Goal: Find specific page/section: Find specific page/section

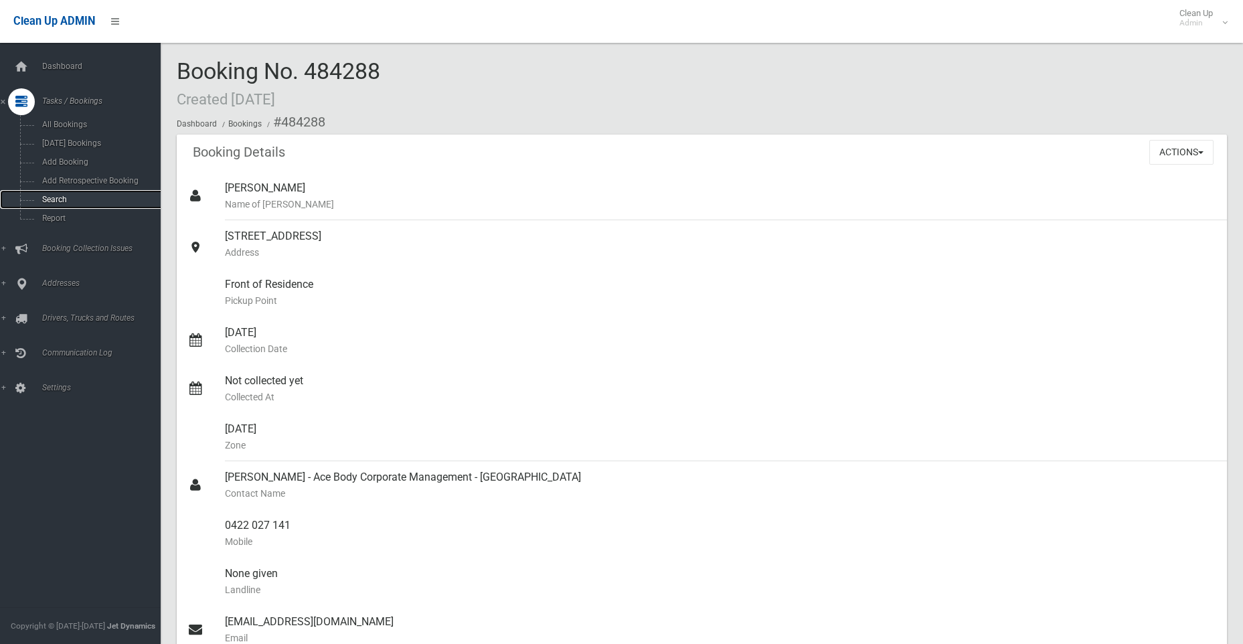
click at [54, 198] on span "Search" at bounding box center [98, 199] width 121 height 9
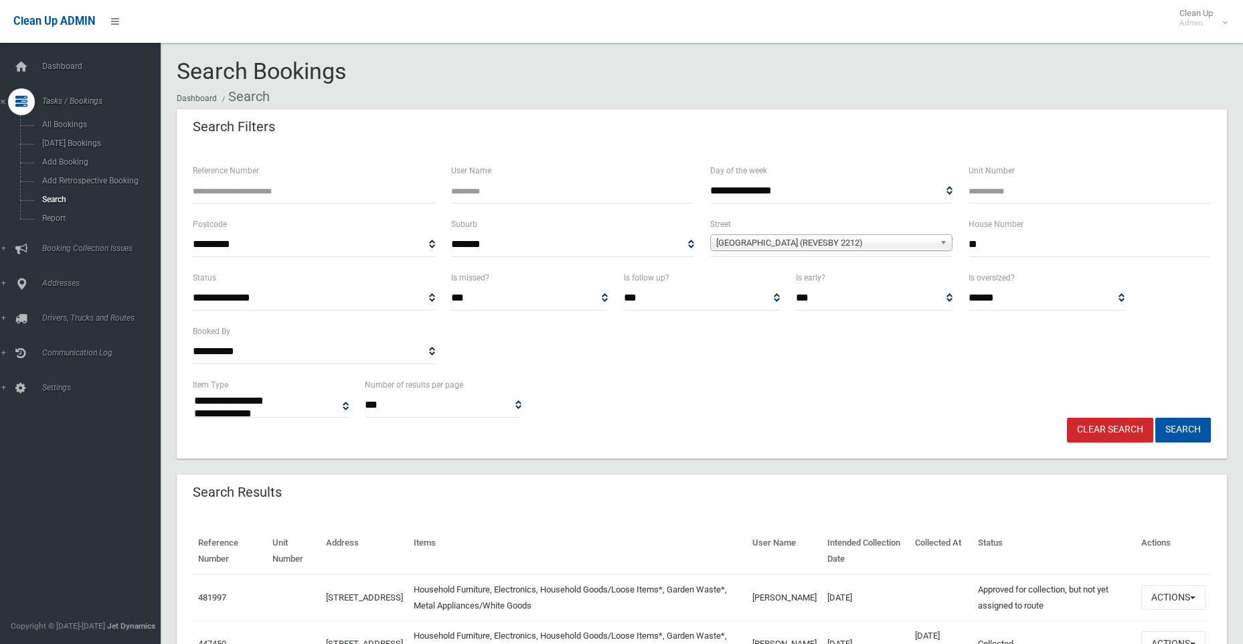
select select
click at [1006, 246] on input "**" at bounding box center [1090, 244] width 242 height 25
drag, startPoint x: 1020, startPoint y: 244, endPoint x: 968, endPoint y: 245, distance: 52.9
click at [968, 245] on div "House Number **" at bounding box center [1090, 243] width 258 height 54
type input "**"
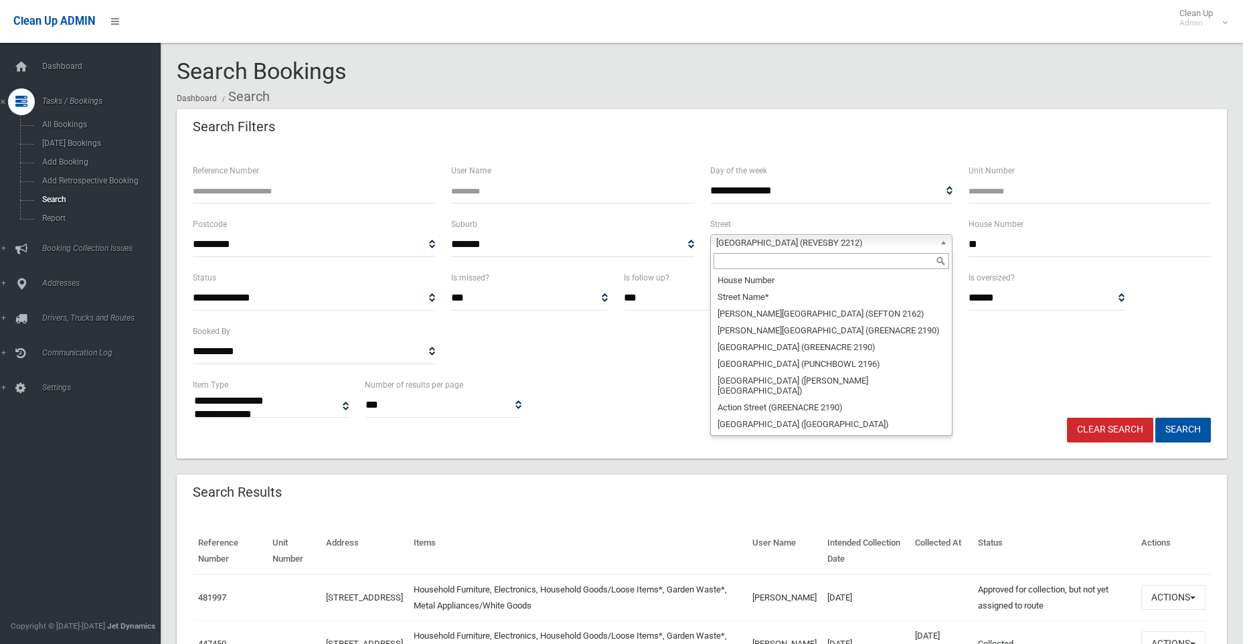
click at [742, 239] on span "[GEOGRAPHIC_DATA] (REVESBY 2212)" at bounding box center [825, 243] width 218 height 16
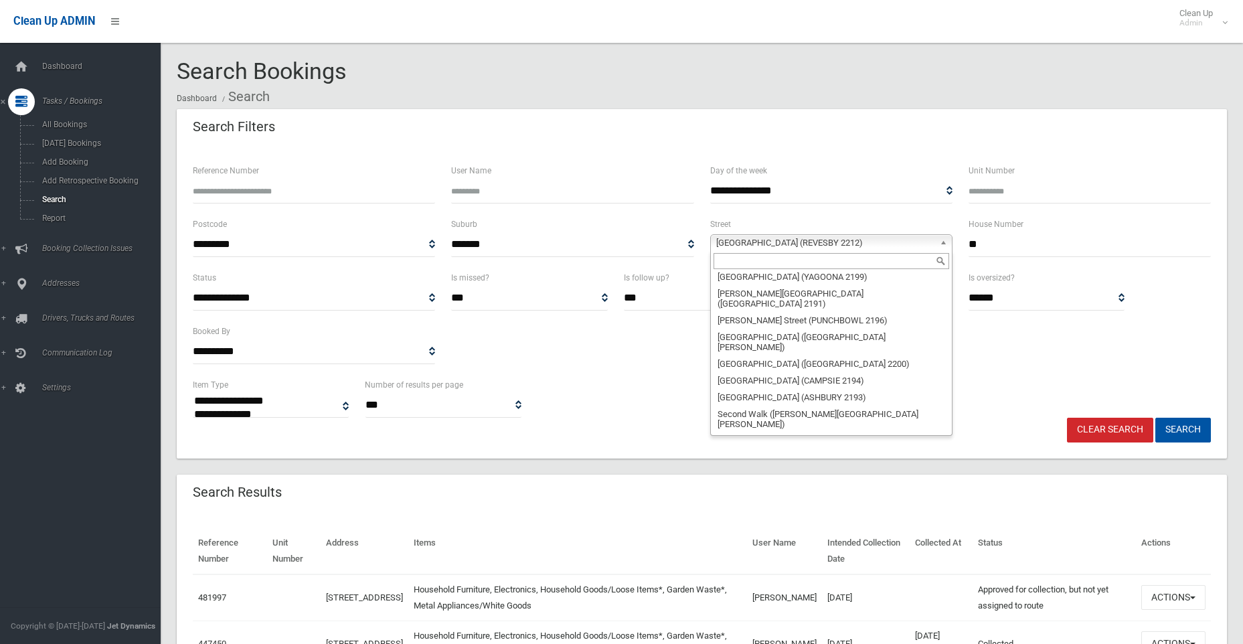
click at [747, 259] on input "text" at bounding box center [832, 261] width 236 height 16
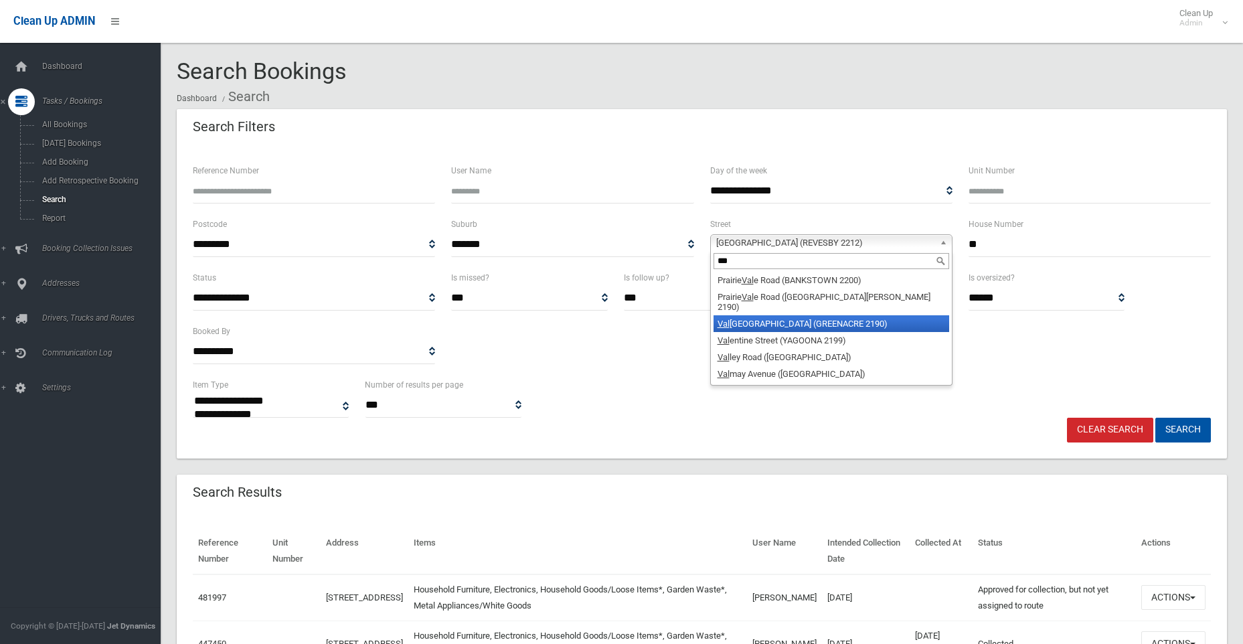
type input "***"
click at [732, 316] on li "Val encia Street (GREENACRE 2190)" at bounding box center [832, 323] width 236 height 17
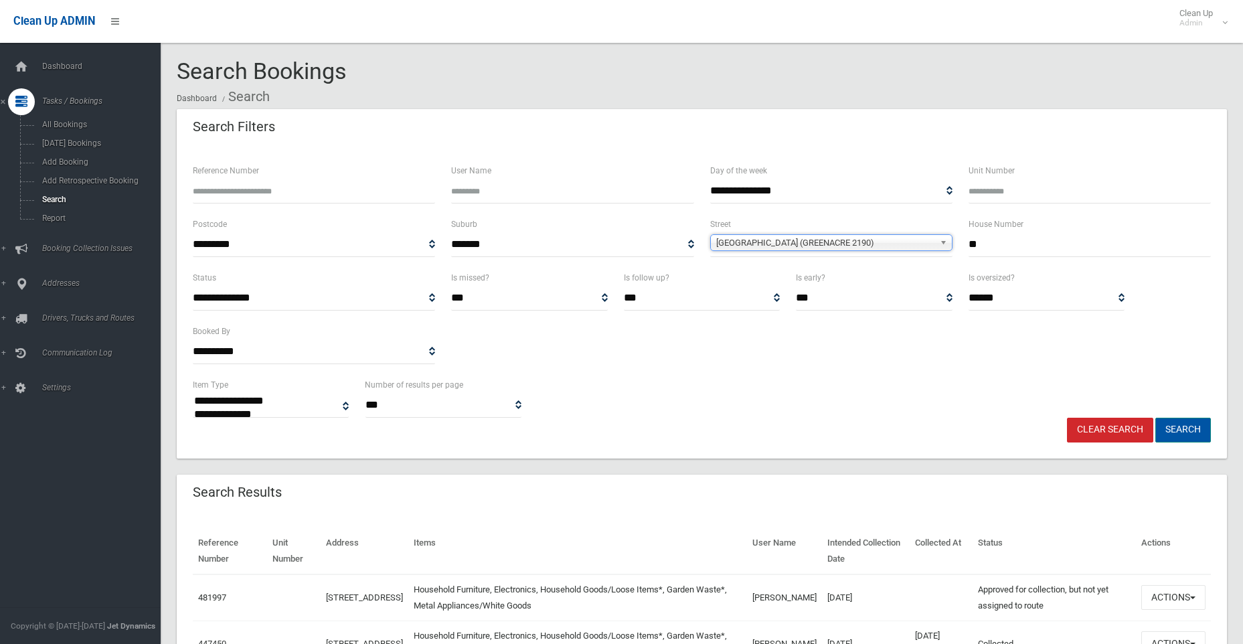
click at [1194, 426] on button "Search" at bounding box center [1184, 430] width 56 height 25
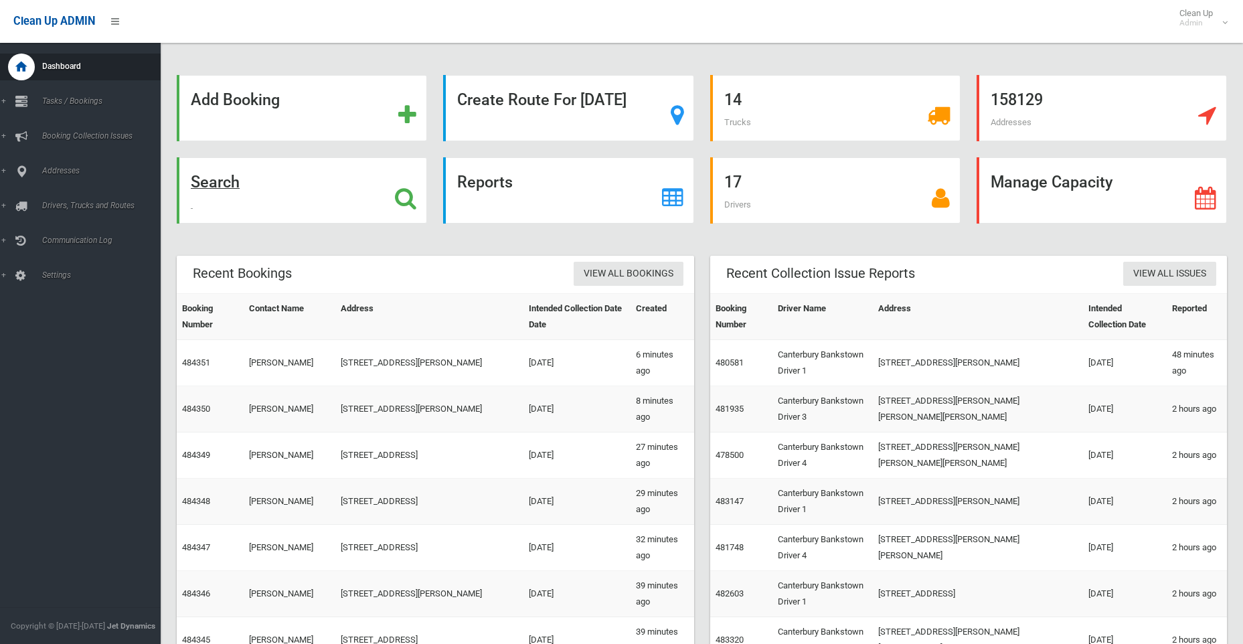
click at [225, 187] on strong "Search" at bounding box center [215, 182] width 49 height 19
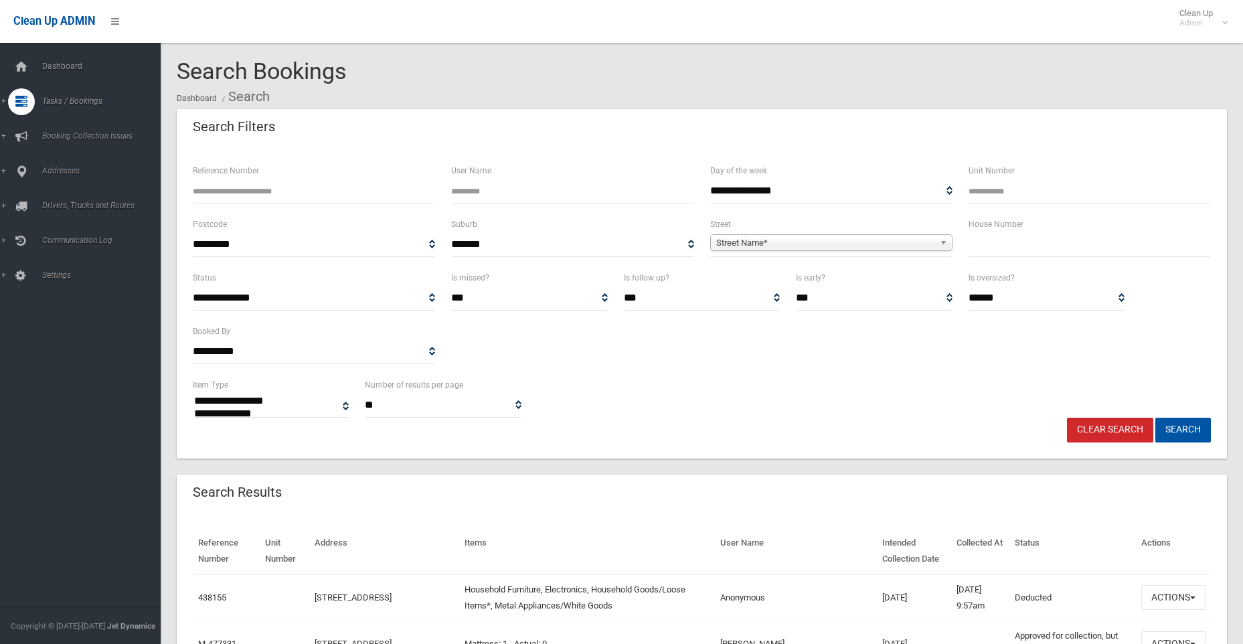
select select
click at [1012, 245] on input "text" at bounding box center [1090, 244] width 242 height 25
type input "**"
click at [747, 238] on span "Street Name*" at bounding box center [825, 243] width 218 height 16
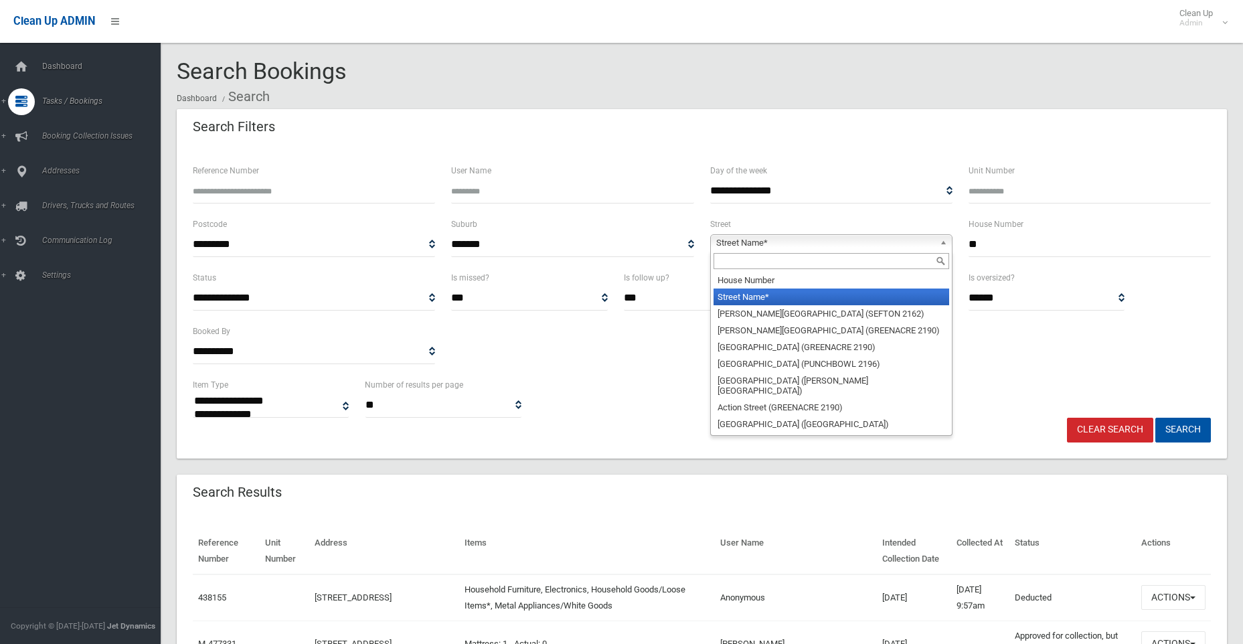
click at [753, 260] on input "text" at bounding box center [832, 261] width 236 height 16
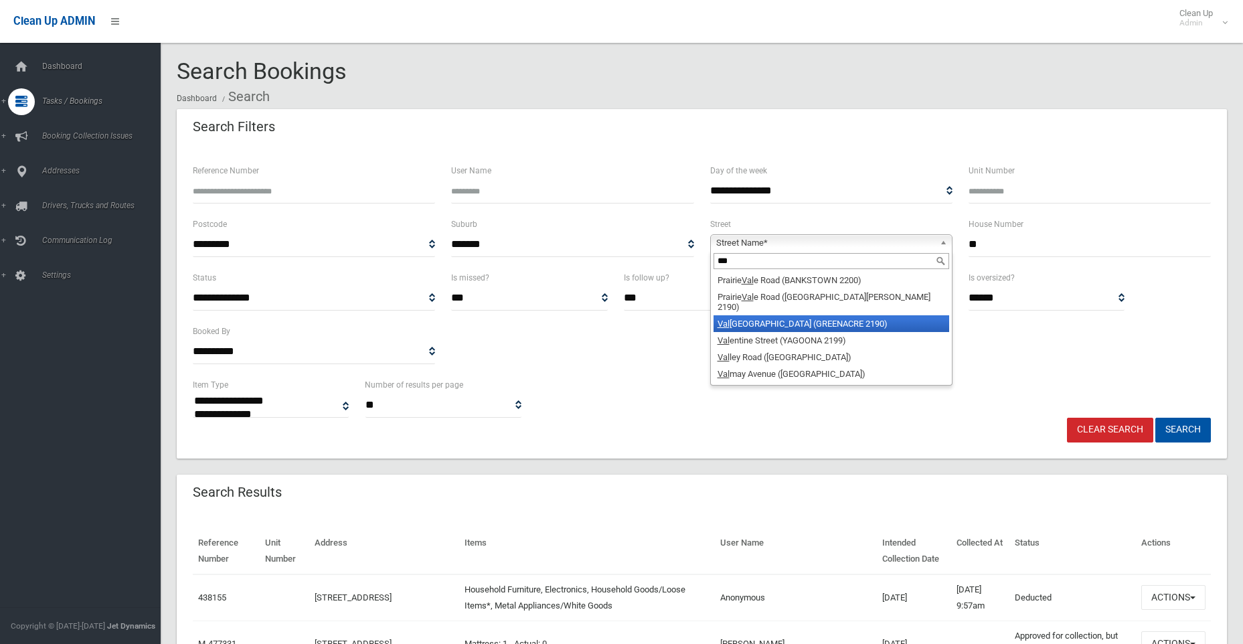
type input "***"
click at [760, 316] on li "Val encia Street (GREENACRE 2190)" at bounding box center [832, 323] width 236 height 17
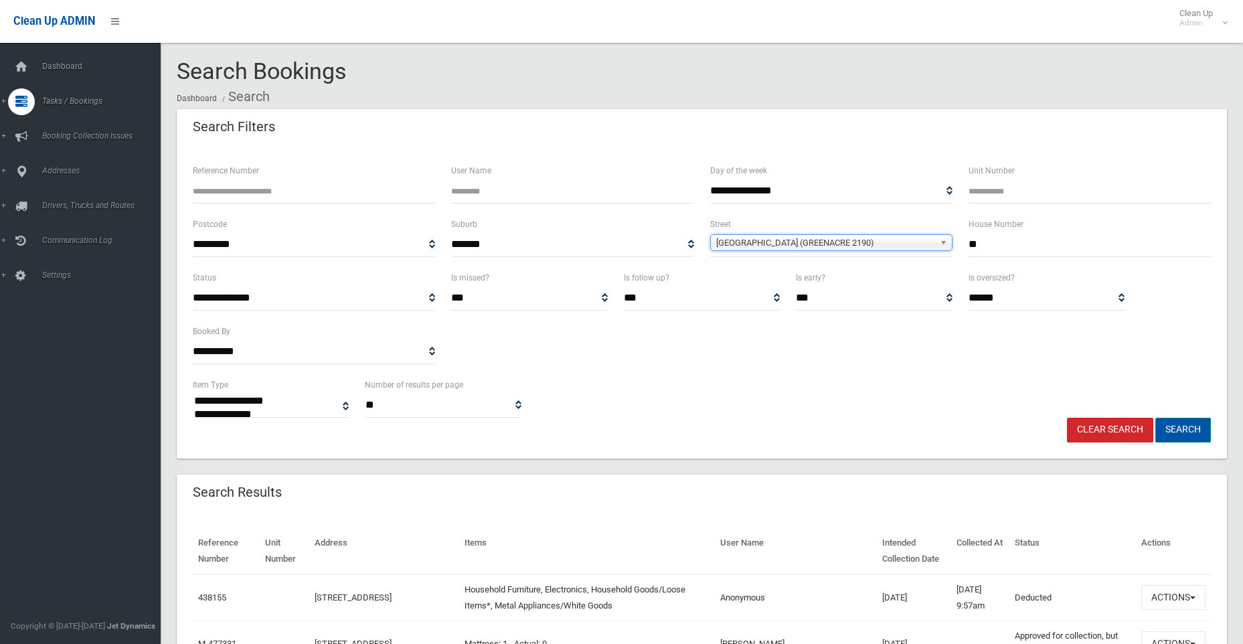
click at [1191, 425] on button "Search" at bounding box center [1184, 430] width 56 height 25
click at [1180, 423] on button "Search" at bounding box center [1184, 430] width 56 height 25
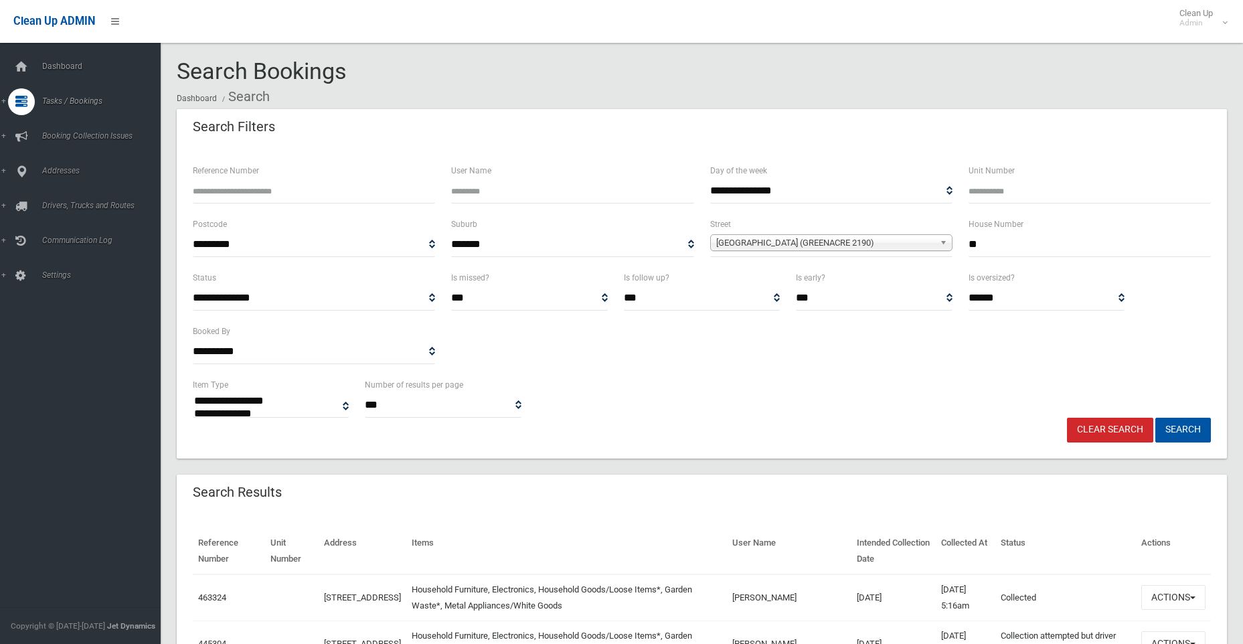
select select
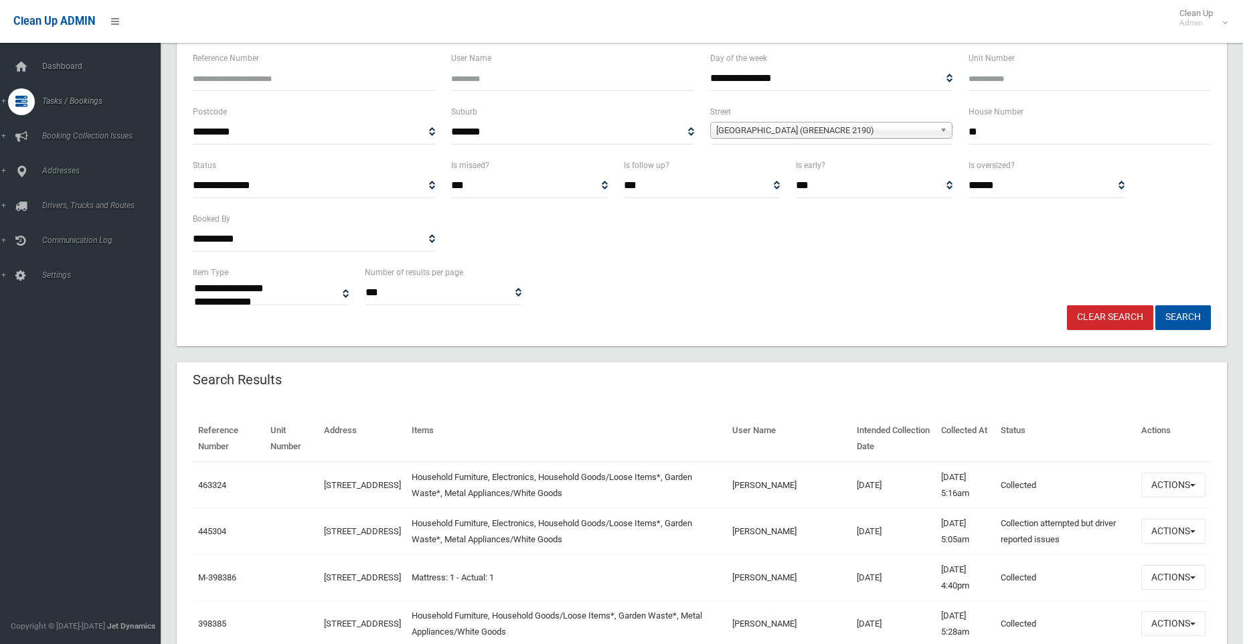
scroll to position [268, 0]
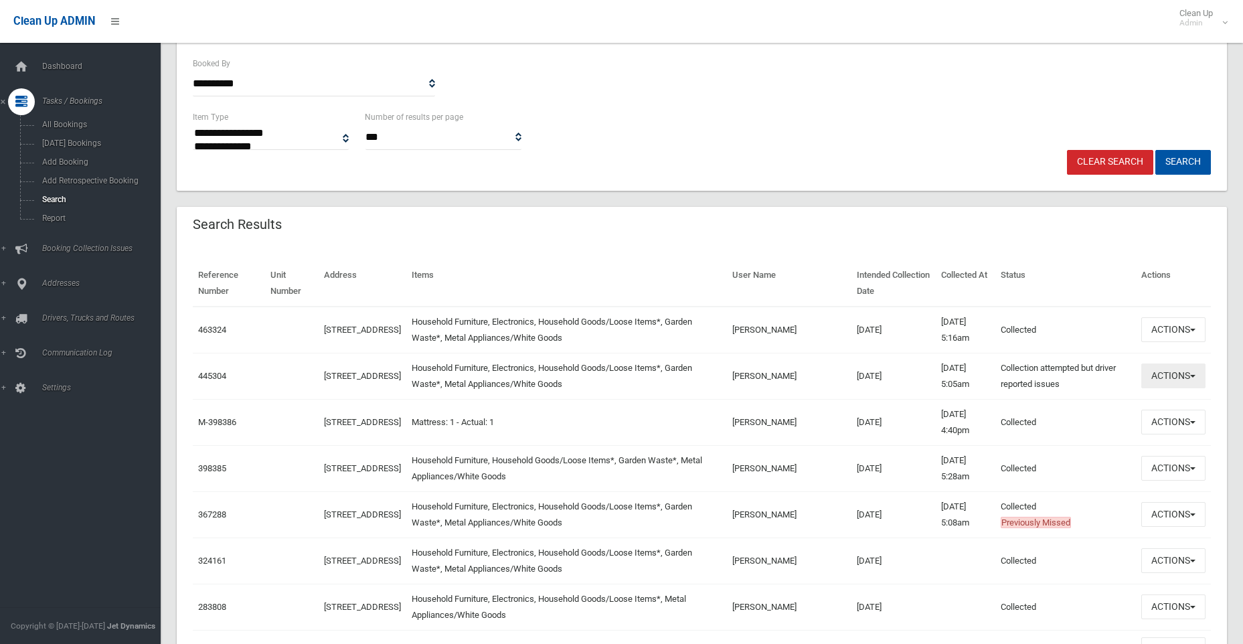
click at [1163, 373] on button "Actions" at bounding box center [1174, 376] width 64 height 25
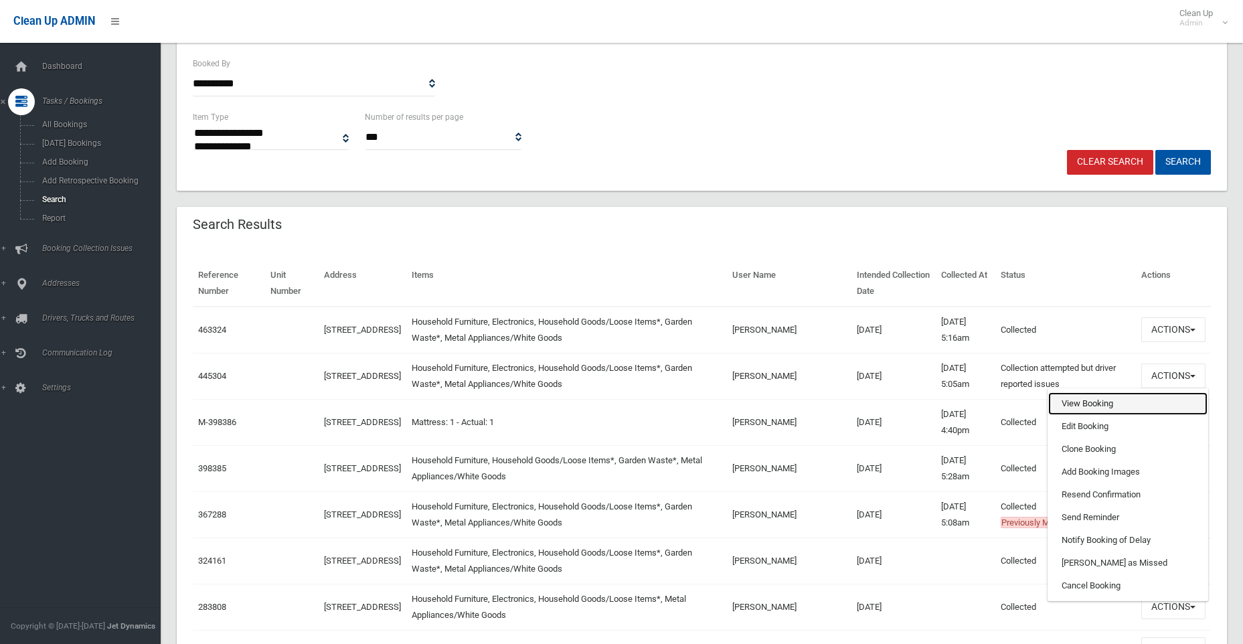
click at [1075, 402] on link "View Booking" at bounding box center [1128, 403] width 159 height 23
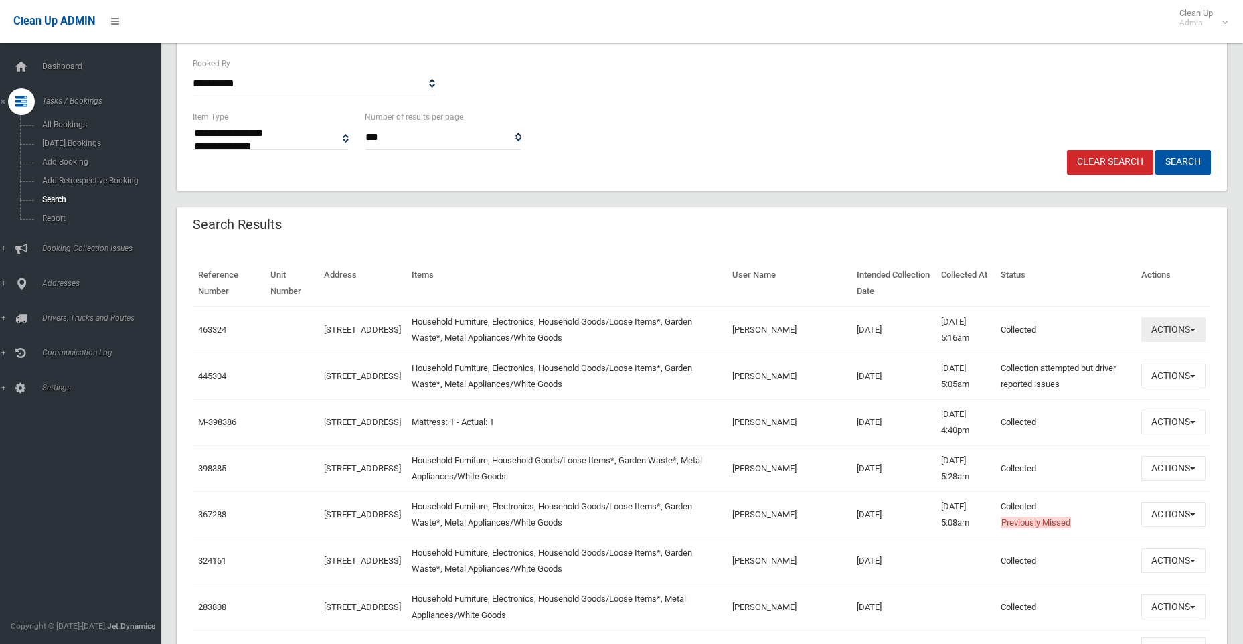
click at [1164, 332] on button "Actions" at bounding box center [1174, 329] width 64 height 25
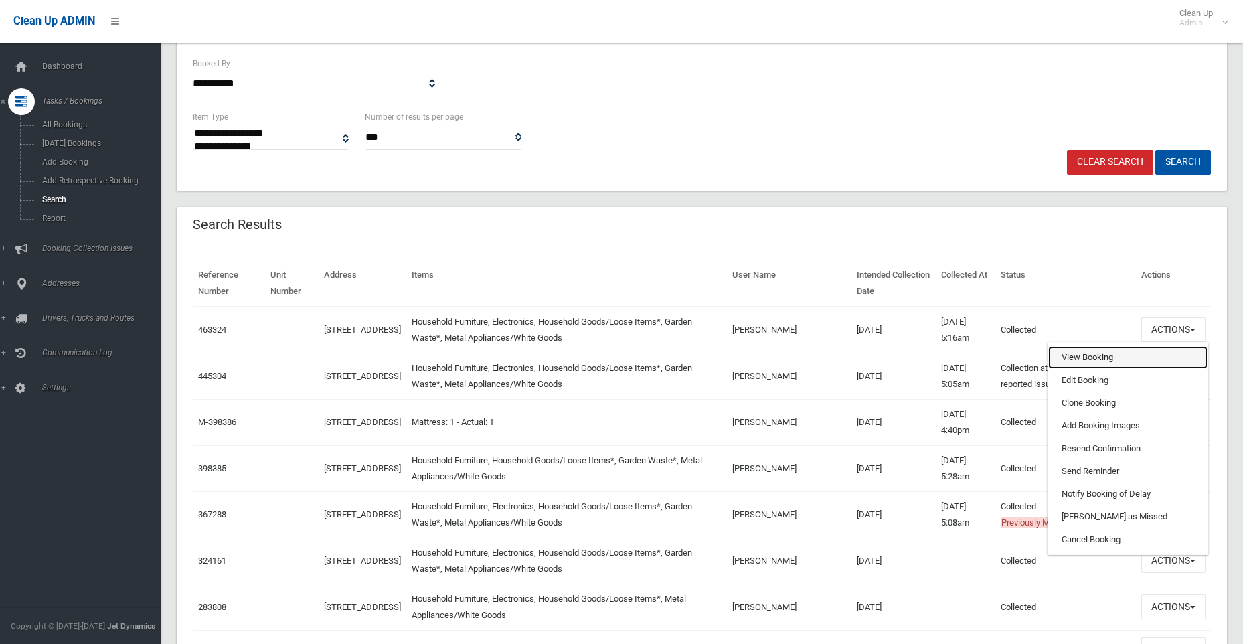
click at [1083, 356] on link "View Booking" at bounding box center [1128, 357] width 159 height 23
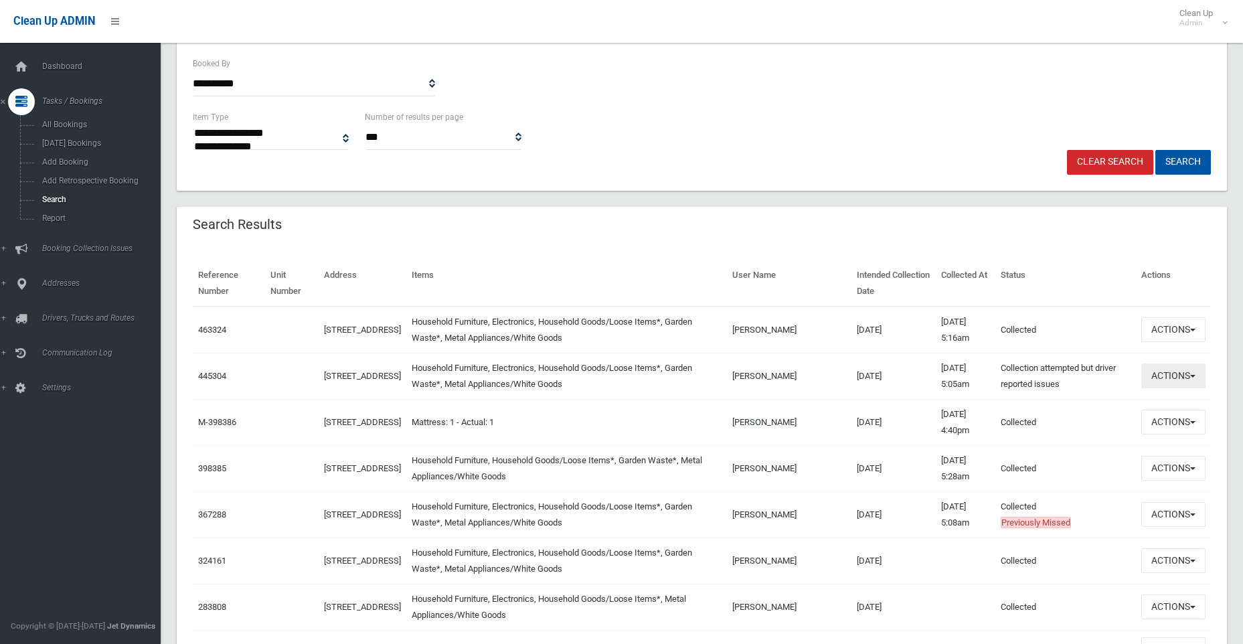
click at [1156, 378] on button "Actions" at bounding box center [1174, 376] width 64 height 25
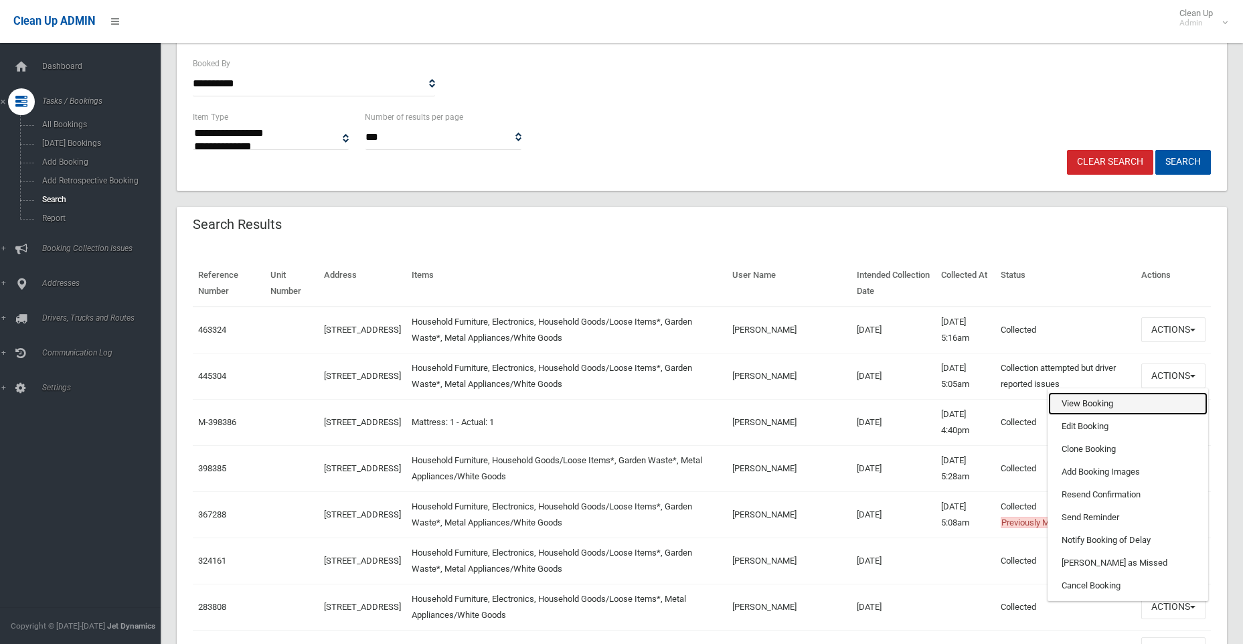
click at [1087, 396] on link "View Booking" at bounding box center [1128, 403] width 159 height 23
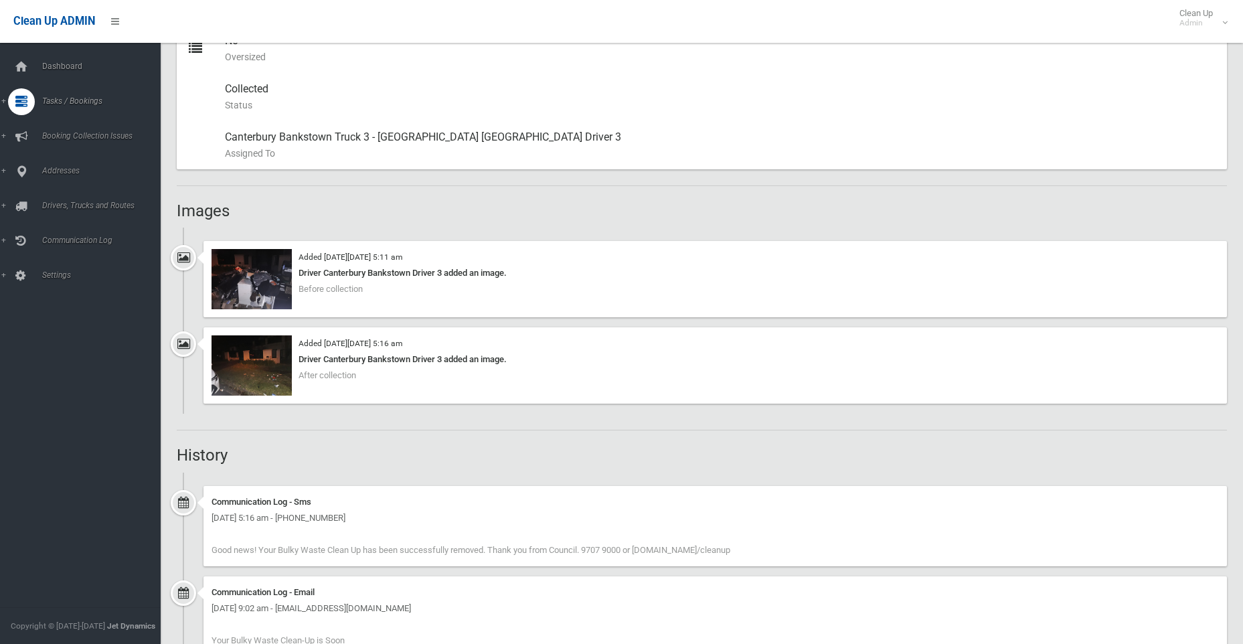
scroll to position [737, 0]
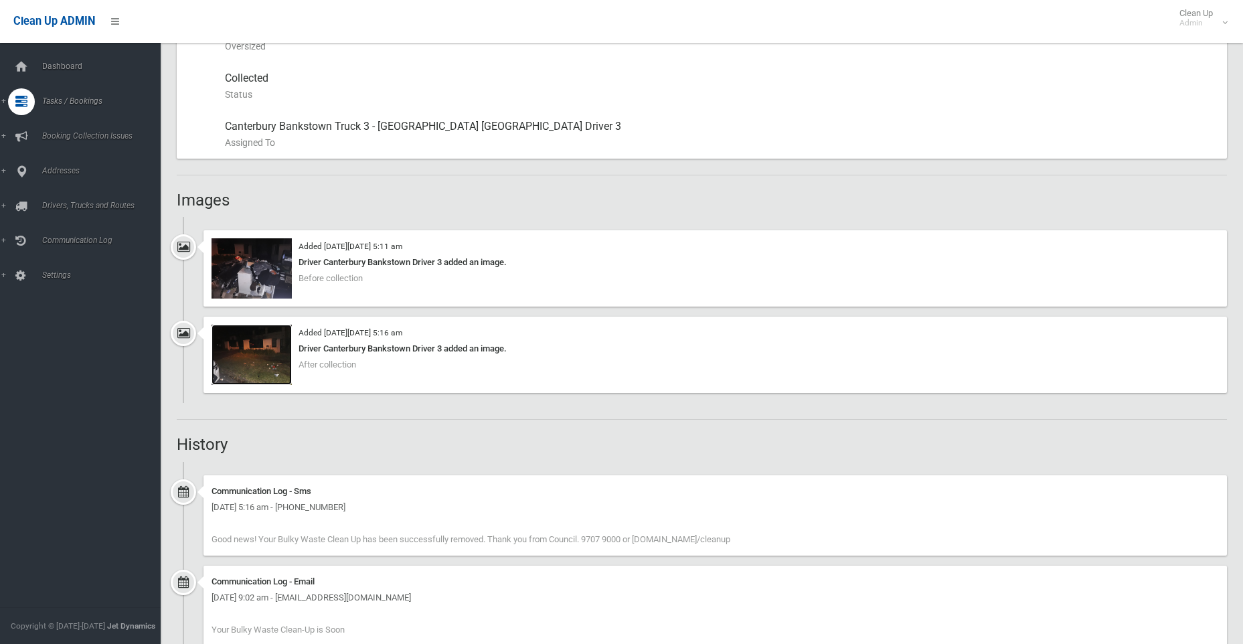
click at [246, 361] on img at bounding box center [252, 355] width 80 height 60
click at [262, 254] on img at bounding box center [252, 268] width 80 height 60
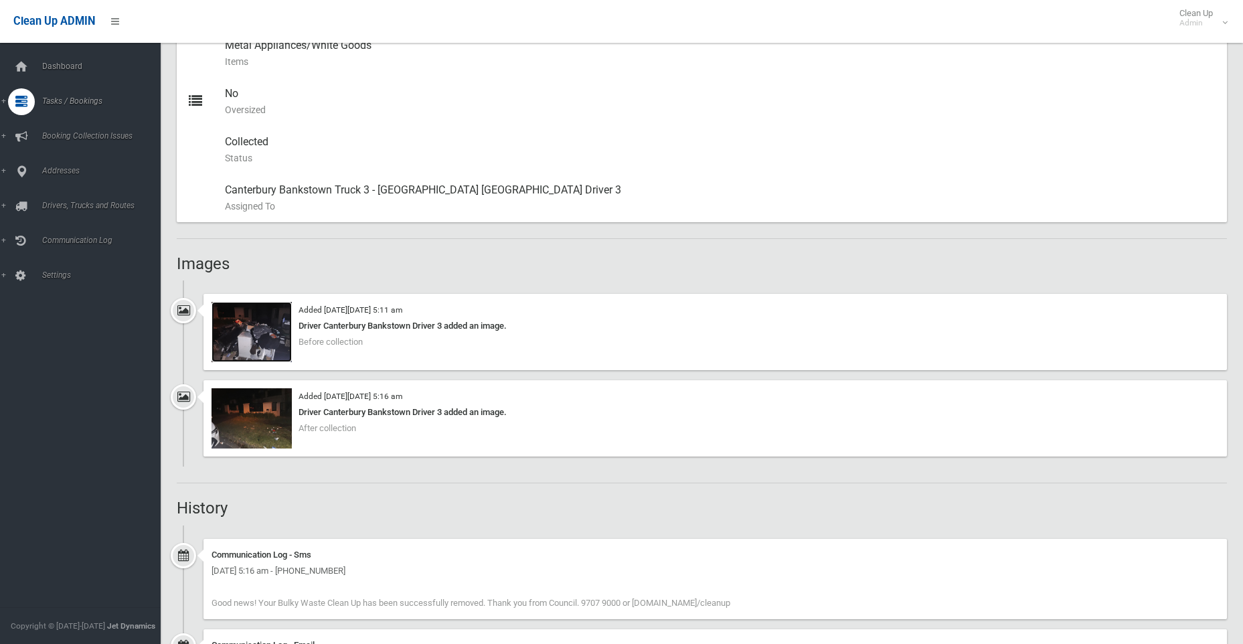
scroll to position [670, 0]
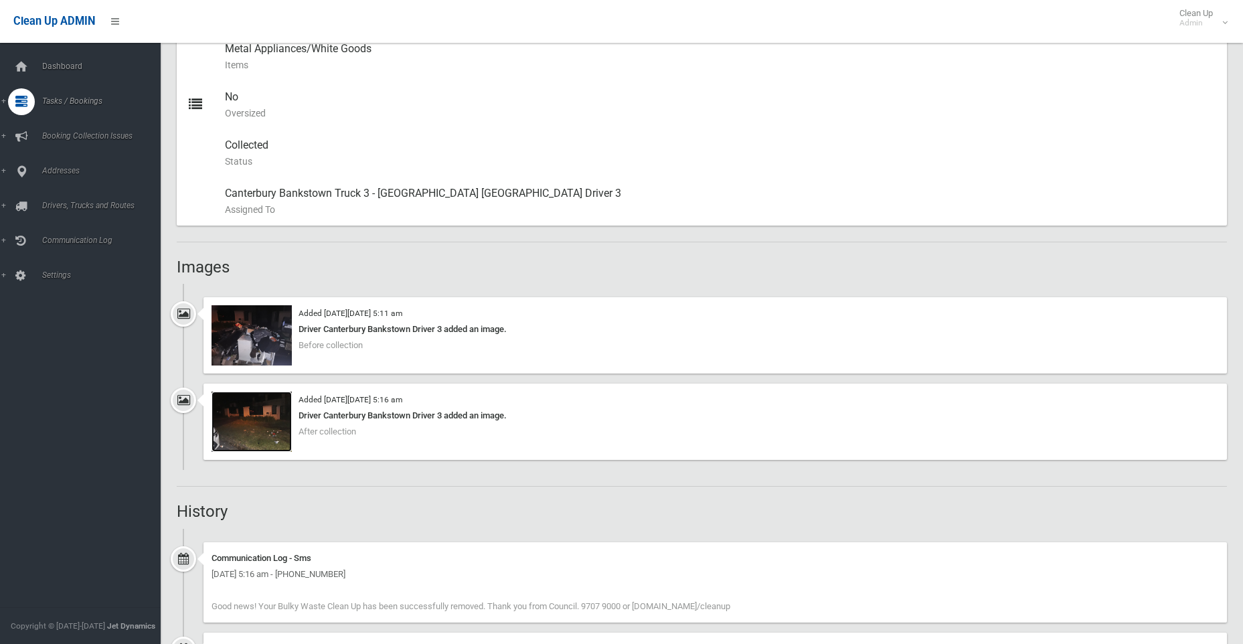
click at [250, 425] on img at bounding box center [252, 422] width 80 height 60
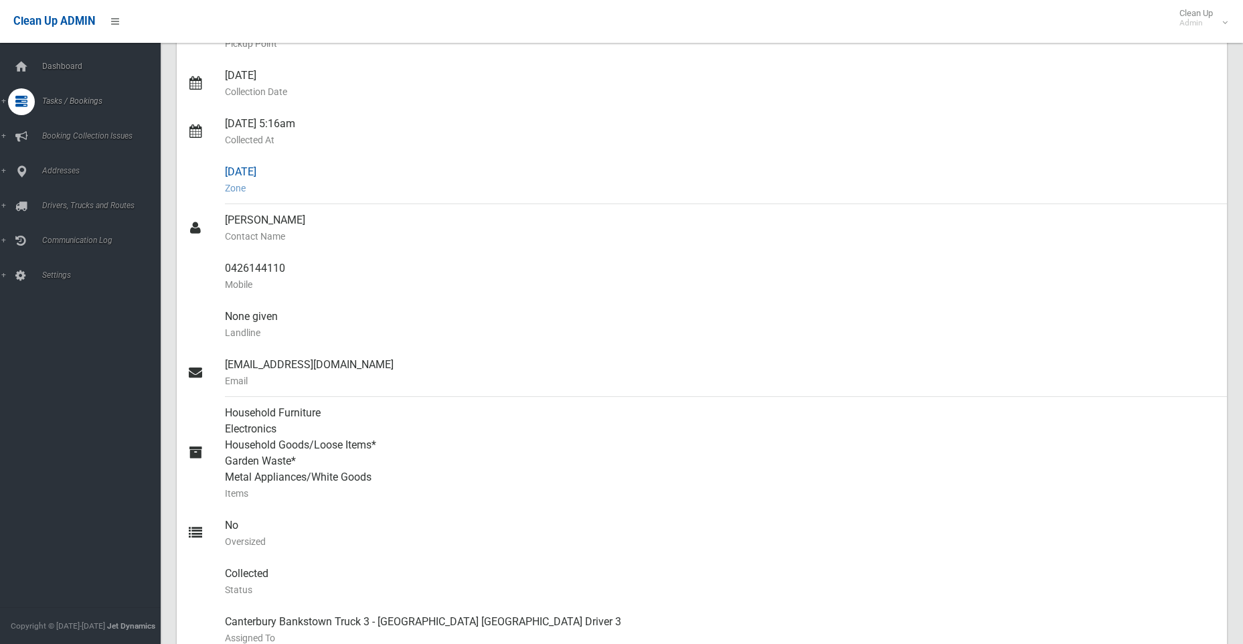
scroll to position [240, 0]
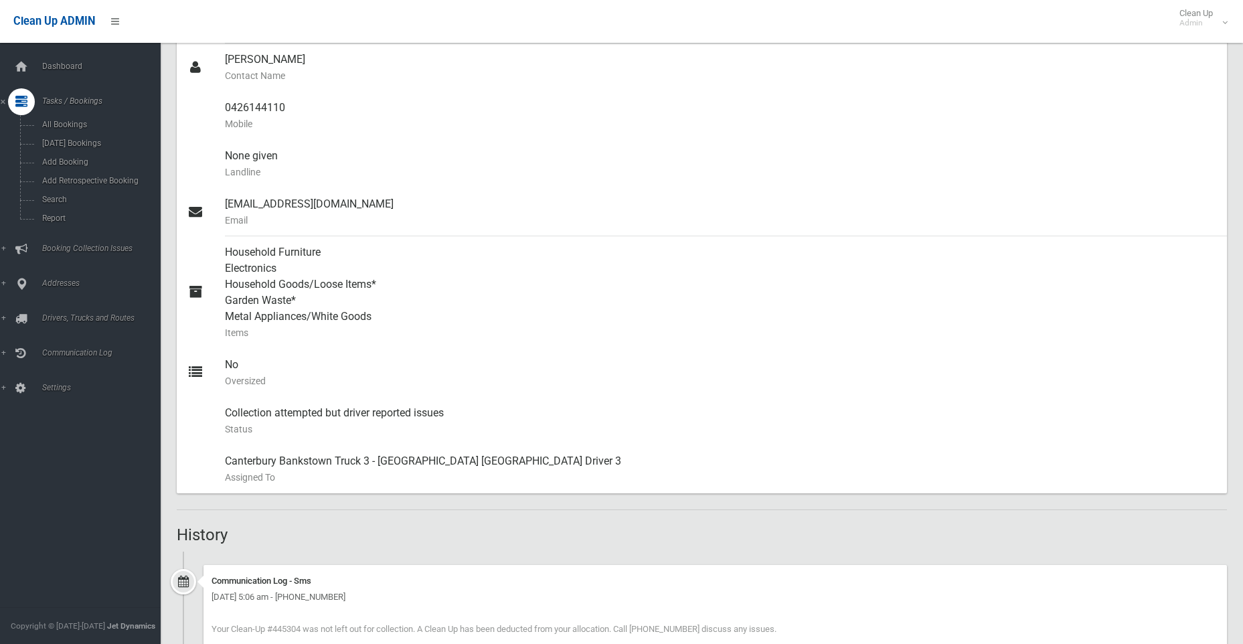
scroll to position [795, 0]
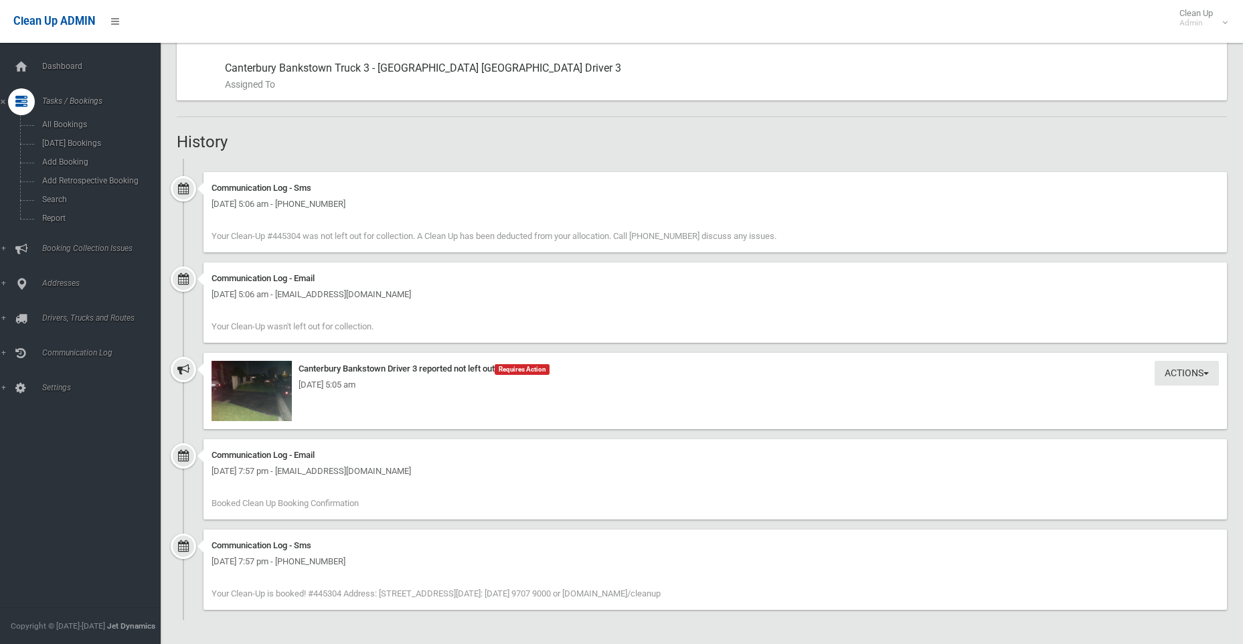
click at [238, 383] on div "[DATE] 5:05 am" at bounding box center [716, 385] width 1008 height 16
click at [252, 384] on div "[DATE] 5:05 am" at bounding box center [716, 385] width 1008 height 16
click at [247, 398] on img at bounding box center [252, 391] width 80 height 60
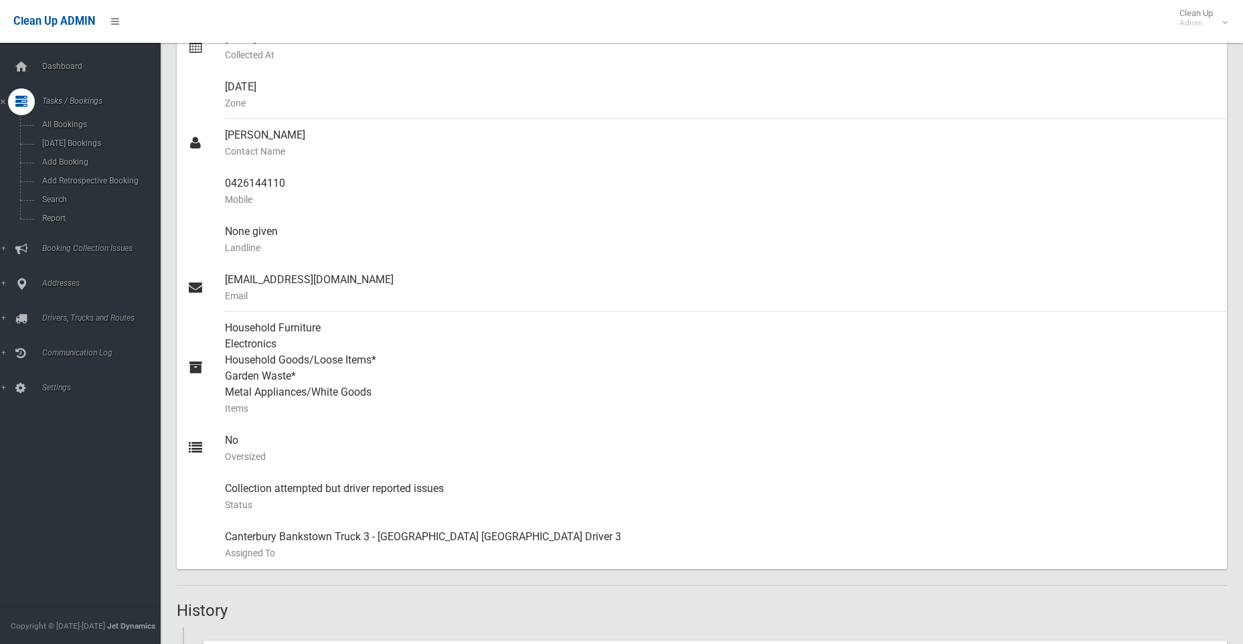
scroll to position [0, 0]
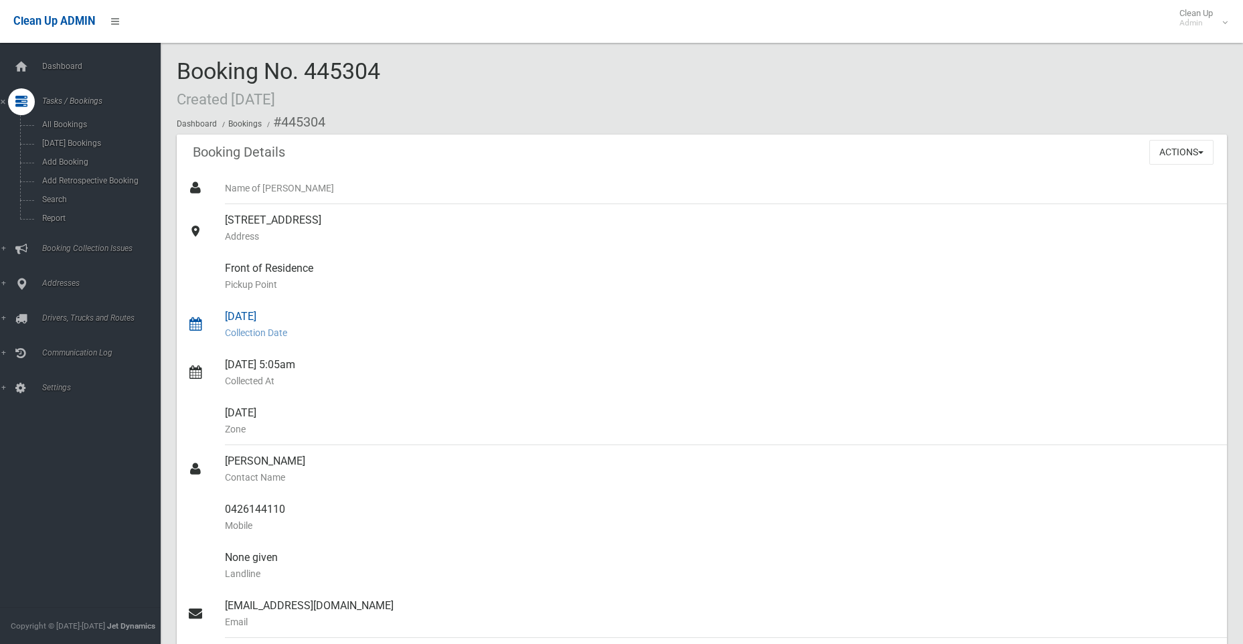
click at [247, 321] on div "[DATE] Collection Date" at bounding box center [721, 325] width 992 height 48
